Goal: Task Accomplishment & Management: Manage account settings

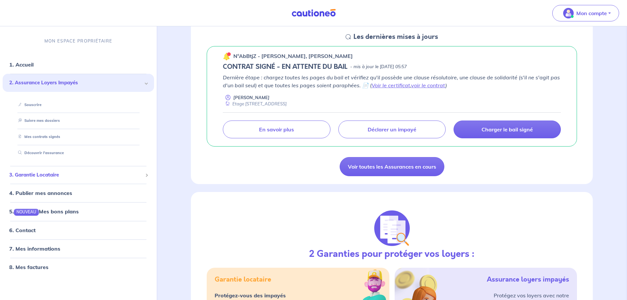
click at [76, 176] on span "3. Garantie Locataire" at bounding box center [75, 175] width 133 height 8
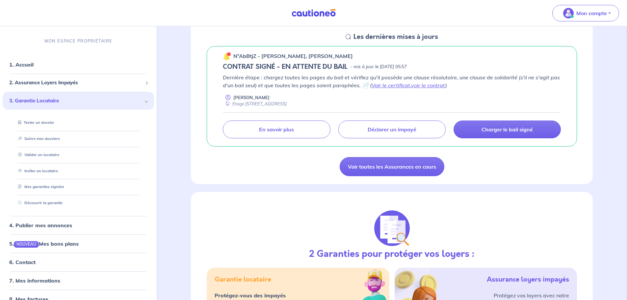
click at [53, 103] on span "3. Garantie Locataire" at bounding box center [75, 101] width 133 height 8
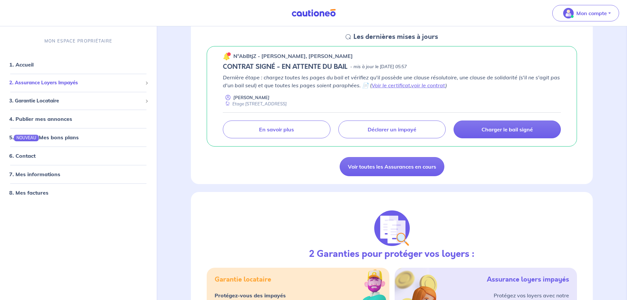
click at [47, 83] on span "2. Assurance Loyers Impayés" at bounding box center [75, 83] width 133 height 8
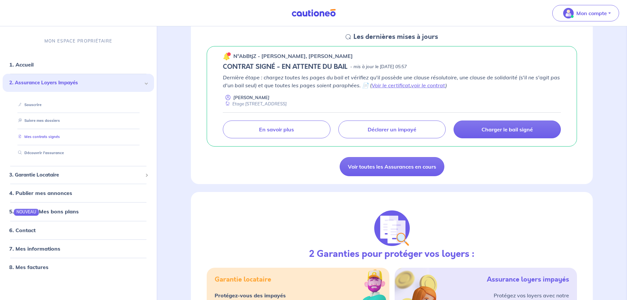
click at [57, 137] on link "Mes contrats signés" at bounding box center [37, 136] width 44 height 5
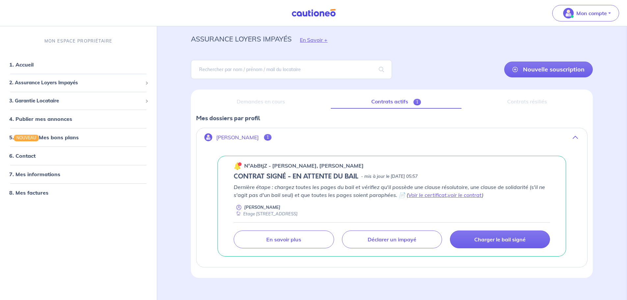
scroll to position [27, 0]
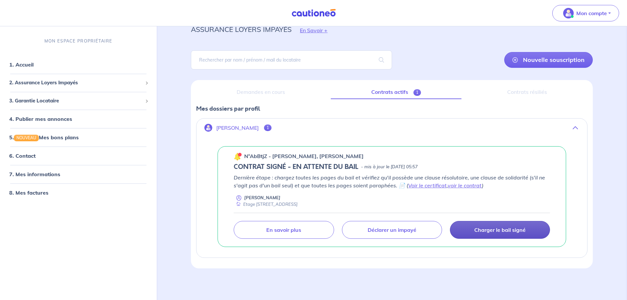
click at [485, 229] on p "Charger le bail signé" at bounding box center [499, 229] width 51 height 7
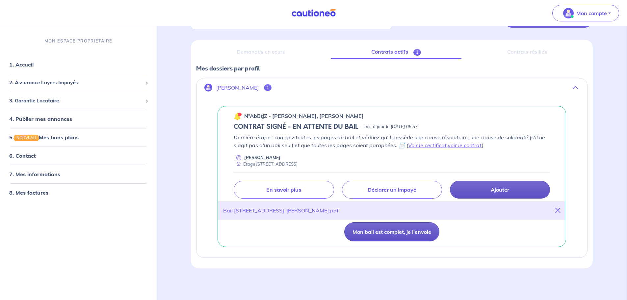
click at [401, 232] on button "Mon bail est complet, je l'envoie" at bounding box center [391, 231] width 95 height 19
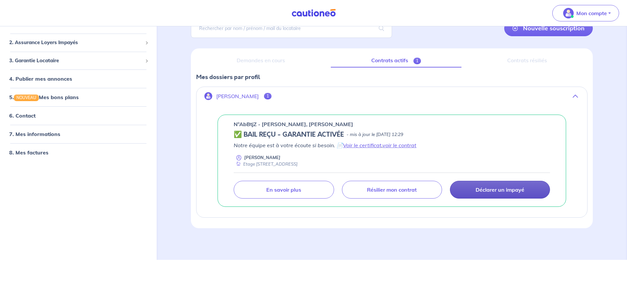
scroll to position [18, 0]
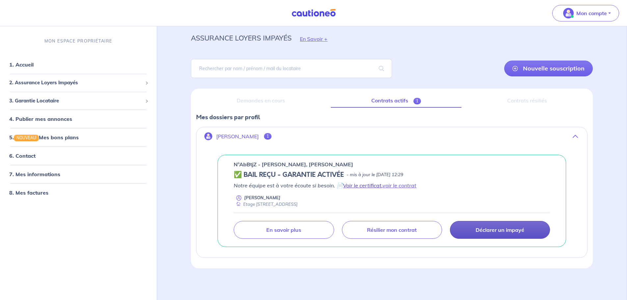
click at [373, 185] on link "Voir le certificat" at bounding box center [362, 185] width 39 height 7
click at [402, 186] on link "voir le contrat" at bounding box center [400, 185] width 34 height 7
click at [361, 186] on link "Voir le certificat" at bounding box center [362, 185] width 39 height 7
